Goal: Task Accomplishment & Management: Use online tool/utility

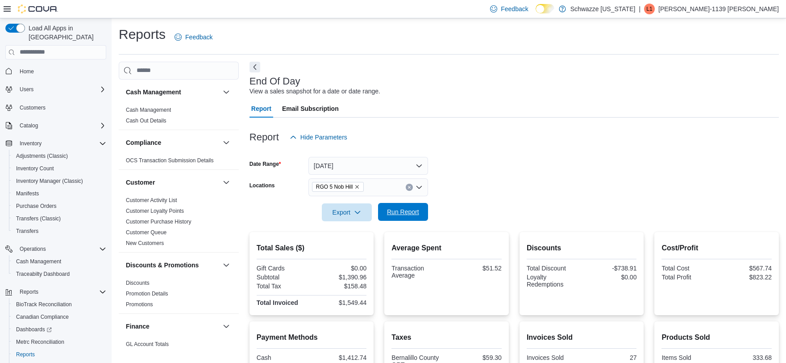
scroll to position [146, 0]
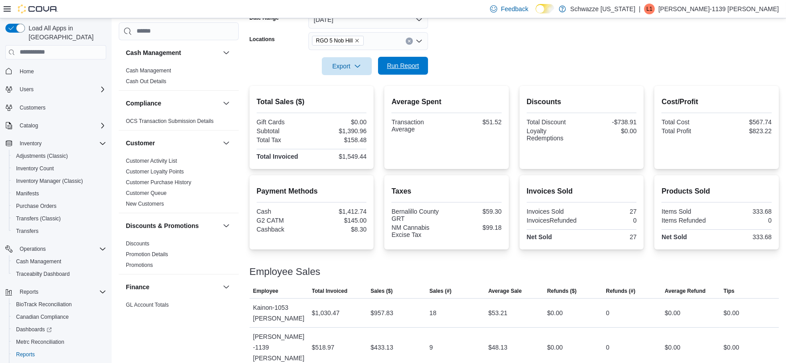
click at [404, 65] on span "Run Report" at bounding box center [403, 65] width 32 height 9
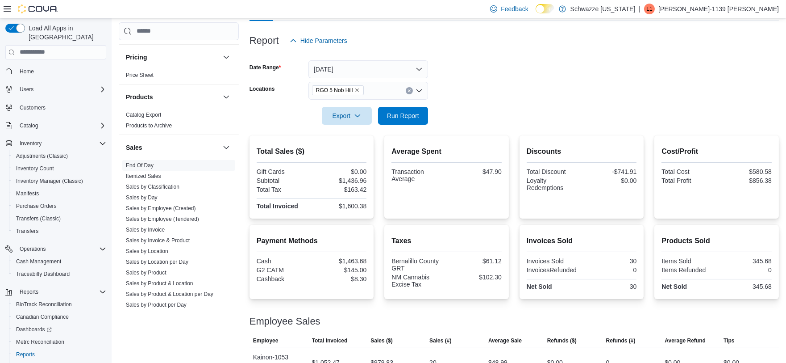
scroll to position [546, 0]
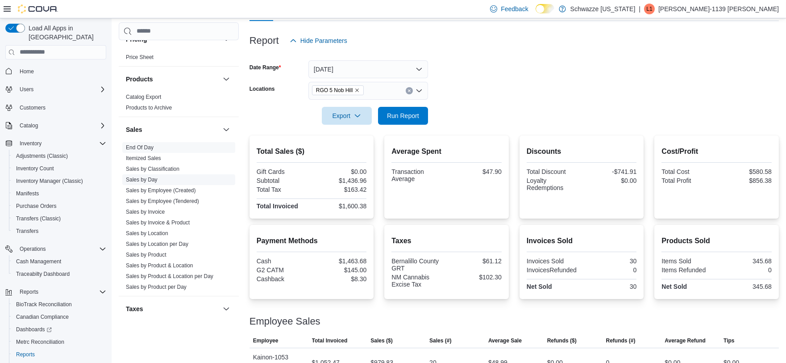
click at [154, 179] on link "Sales by Day" at bounding box center [142, 179] width 32 height 6
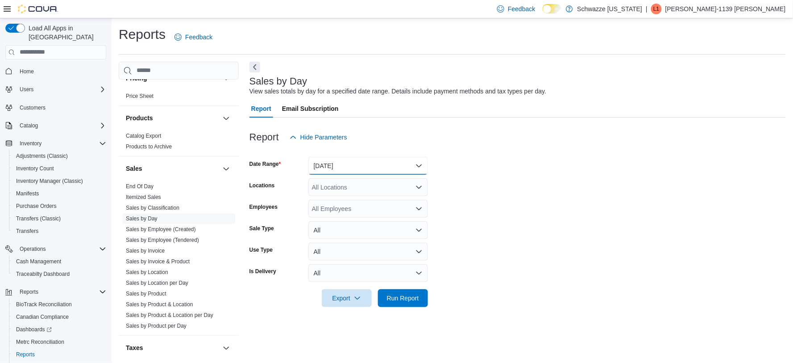
click at [366, 162] on button "Yesterday" at bounding box center [369, 166] width 120 height 18
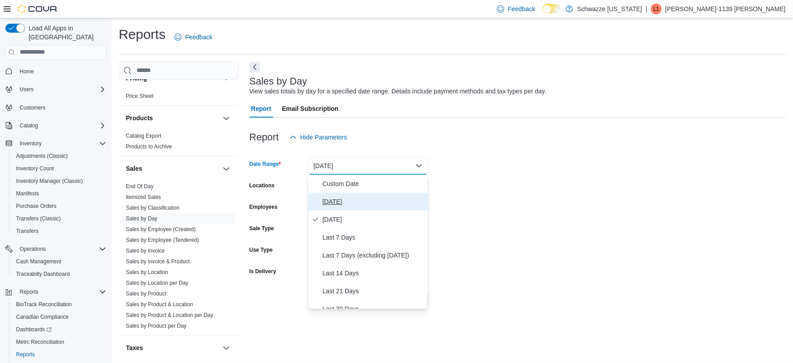
click at [355, 200] on span "Today" at bounding box center [374, 201] width 102 height 11
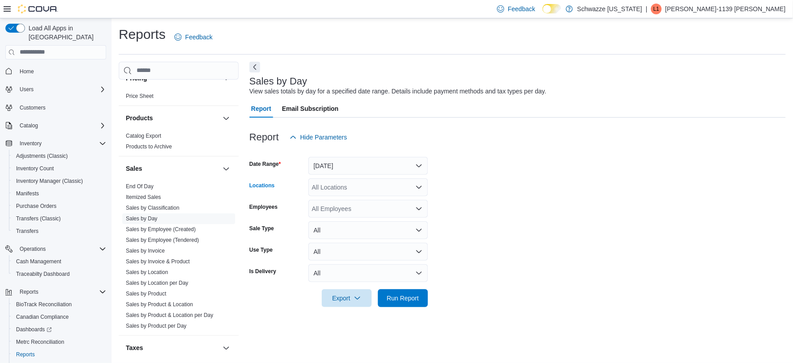
click at [376, 188] on div "All Locations" at bounding box center [369, 187] width 120 height 18
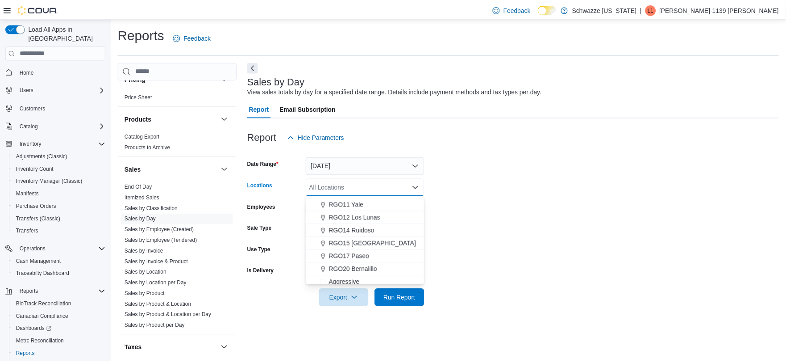
scroll to position [297, 0]
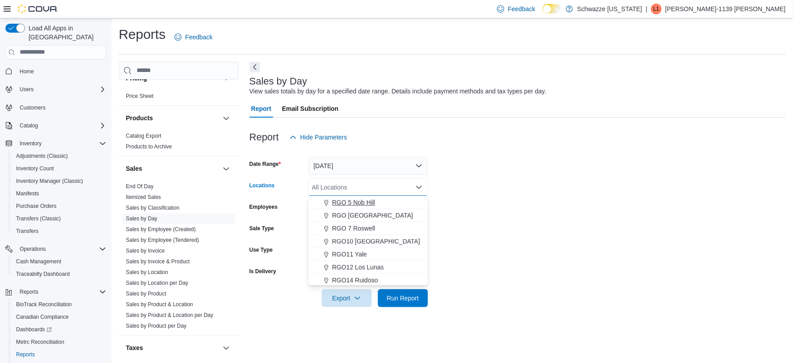
click at [372, 198] on span "RGO 5 Nob Hill" at bounding box center [353, 202] width 43 height 9
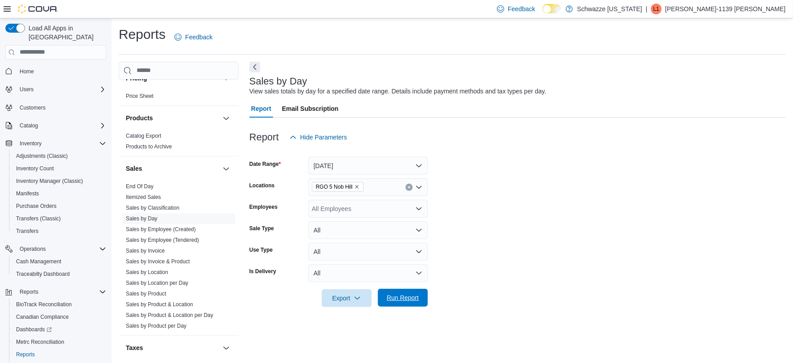
click at [413, 296] on span "Run Report" at bounding box center [403, 297] width 32 height 9
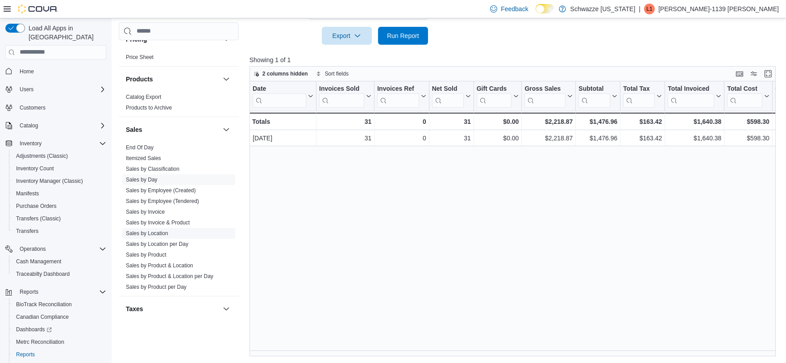
click at [143, 233] on link "Sales by Location" at bounding box center [147, 233] width 42 height 6
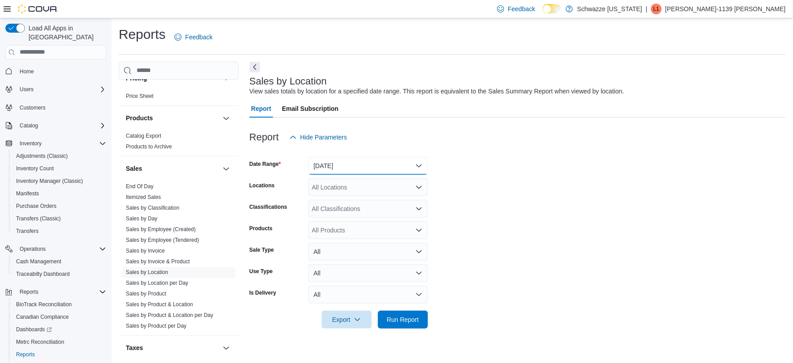
click at [345, 167] on button "Yesterday" at bounding box center [369, 166] width 120 height 18
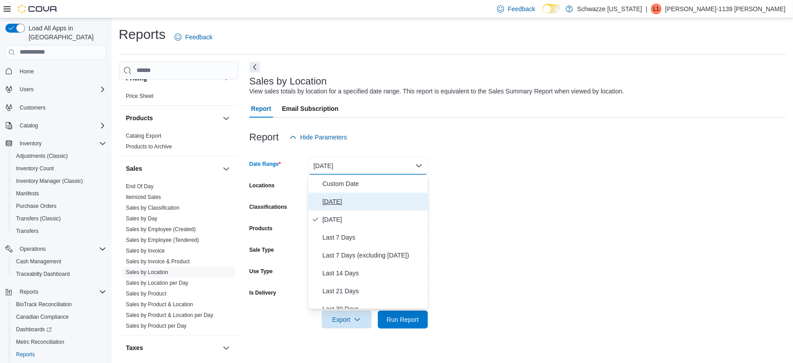
click at [336, 201] on span "Today" at bounding box center [374, 201] width 102 height 11
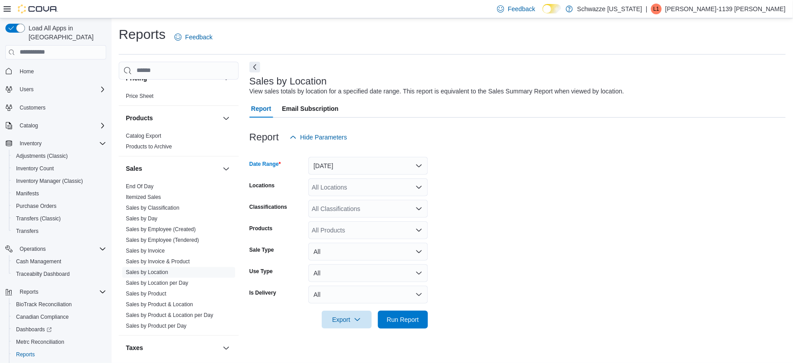
click at [411, 188] on div "All Locations" at bounding box center [369, 187] width 120 height 18
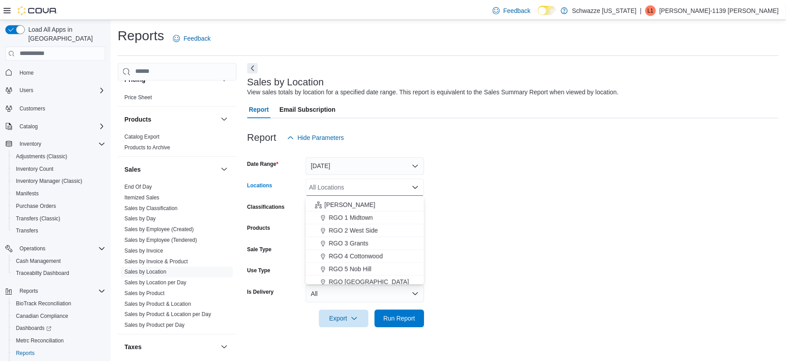
scroll to position [248, 0]
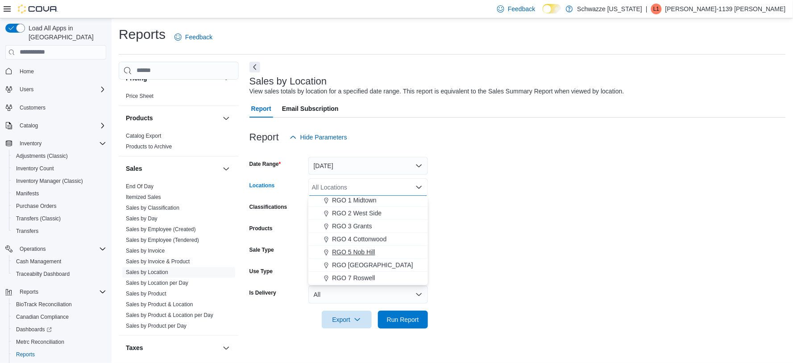
click at [358, 249] on span "RGO 5 Nob Hill" at bounding box center [353, 251] width 43 height 9
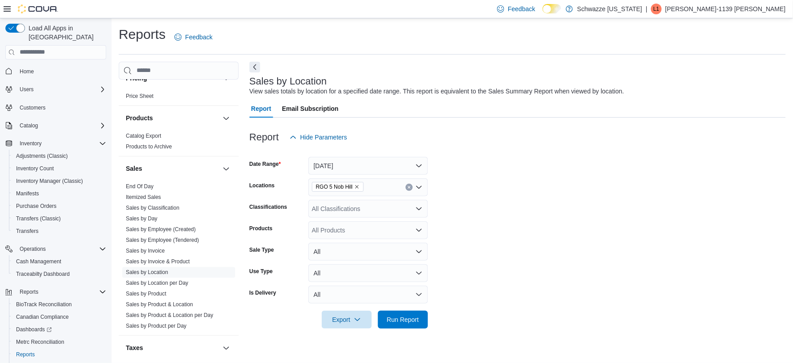
click at [448, 235] on form "Date Range Today Locations RGO 5 Nob Hill Classifications All Classifications P…" at bounding box center [518, 237] width 537 height 182
drag, startPoint x: 413, startPoint y: 313, endPoint x: 434, endPoint y: 307, distance: 21.8
click at [413, 313] on span "Run Report" at bounding box center [403, 319] width 39 height 18
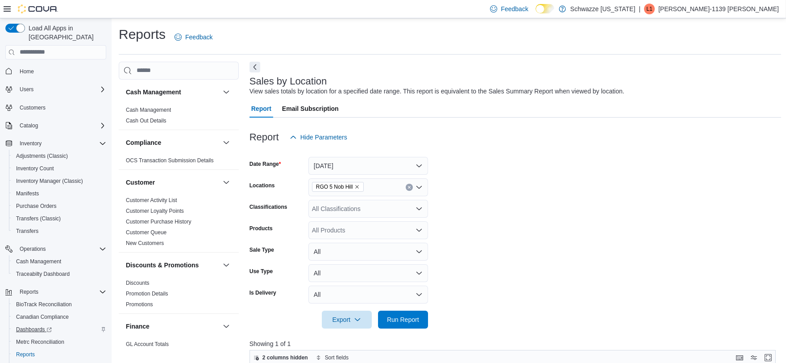
scroll to position [29, 0]
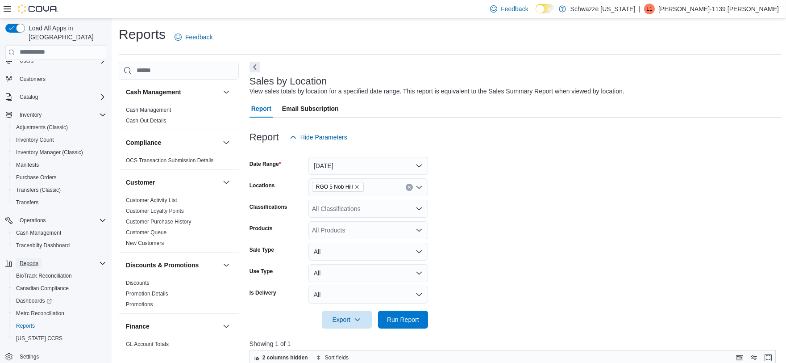
click at [35, 258] on span "Reports" at bounding box center [29, 263] width 19 height 11
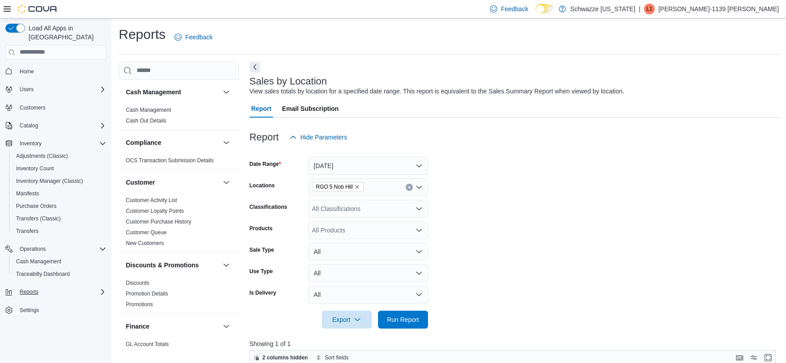
click at [50, 286] on div "Reports" at bounding box center [61, 291] width 90 height 11
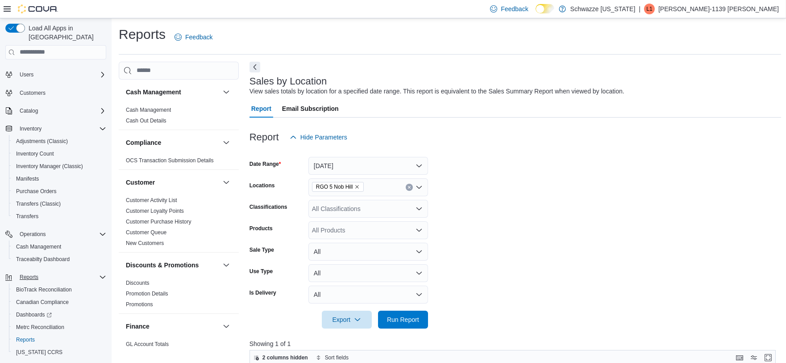
scroll to position [29, 0]
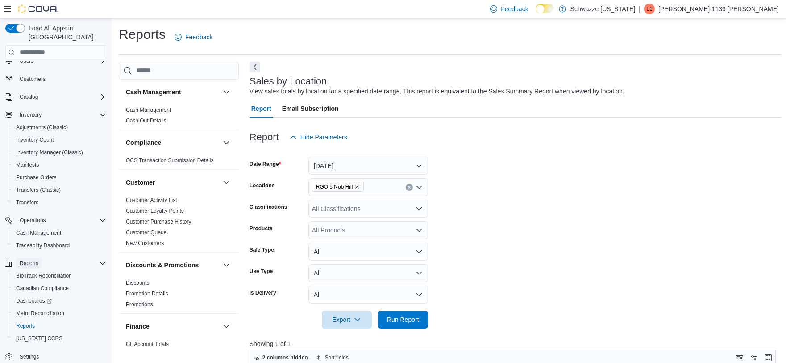
click at [21, 259] on span "Reports" at bounding box center [29, 262] width 19 height 7
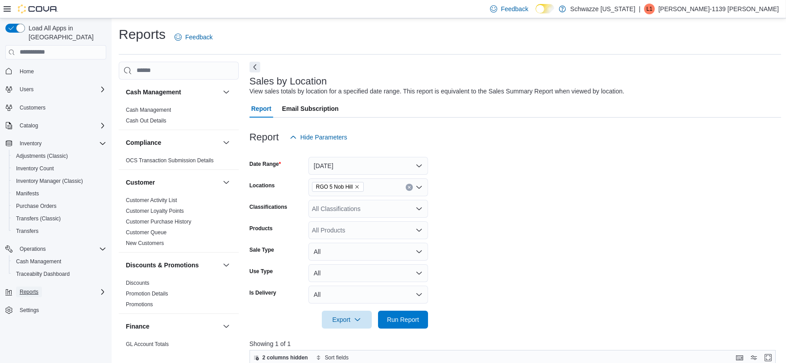
click at [38, 286] on button "Reports" at bounding box center [29, 291] width 26 height 11
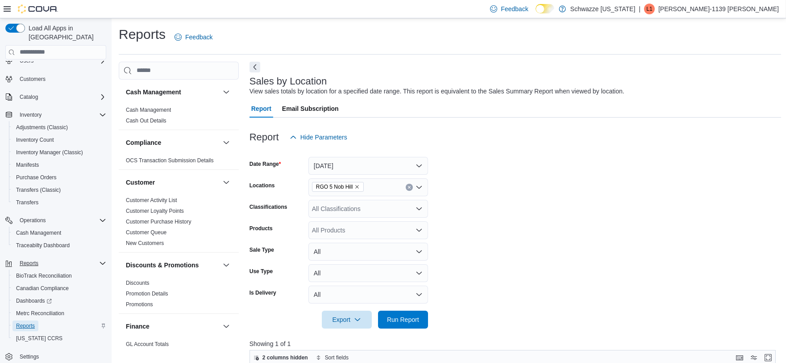
click at [30, 322] on span "Reports" at bounding box center [25, 325] width 19 height 7
click at [363, 164] on button "Today" at bounding box center [369, 166] width 120 height 18
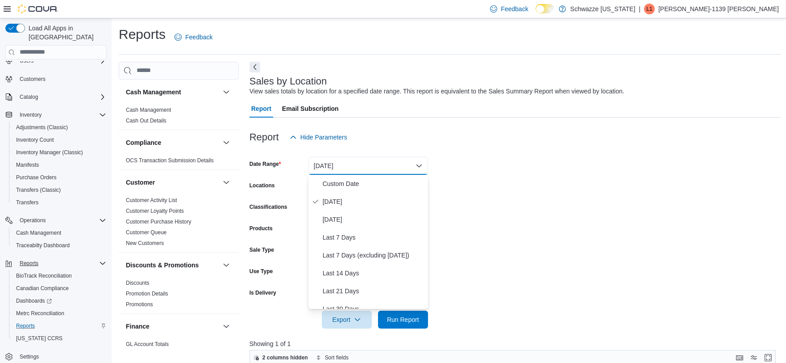
click at [510, 172] on form "Date Range Today Locations RGO 5 Nob Hill Classifications All Classifications P…" at bounding box center [516, 237] width 532 height 182
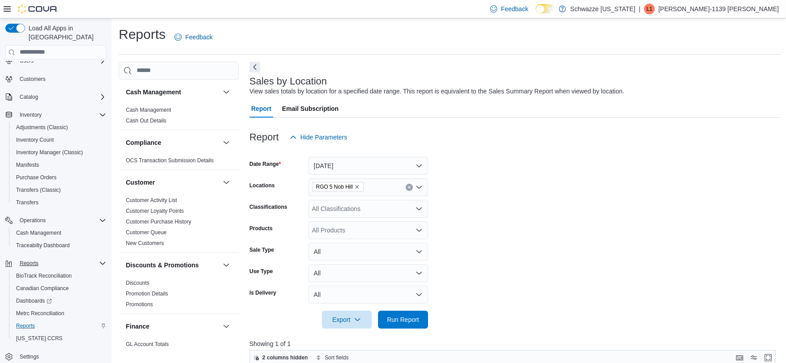
click at [264, 110] on span "Report" at bounding box center [261, 109] width 20 height 18
